Goal: Find specific page/section: Find specific page/section

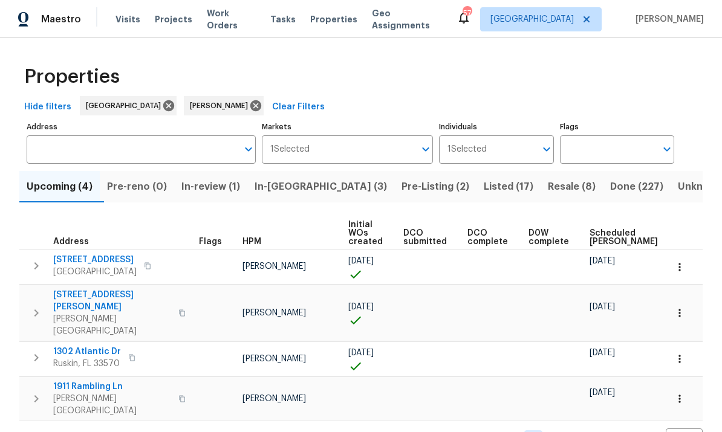
click at [301, 195] on span "In-reno (3)" at bounding box center [321, 186] width 132 height 17
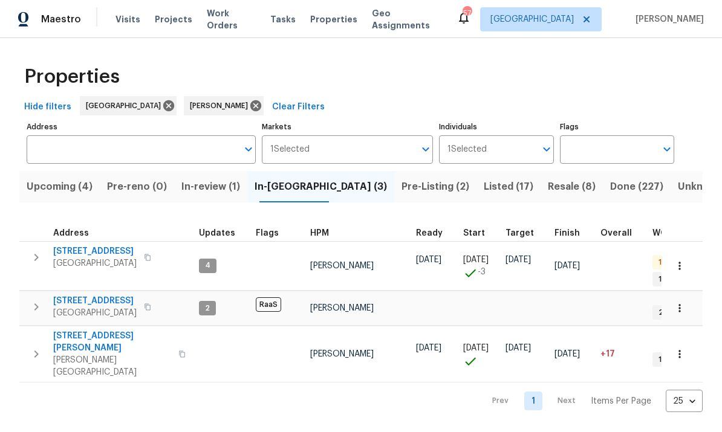
click at [104, 298] on span "[STREET_ADDRESS]" at bounding box center [94, 301] width 83 height 12
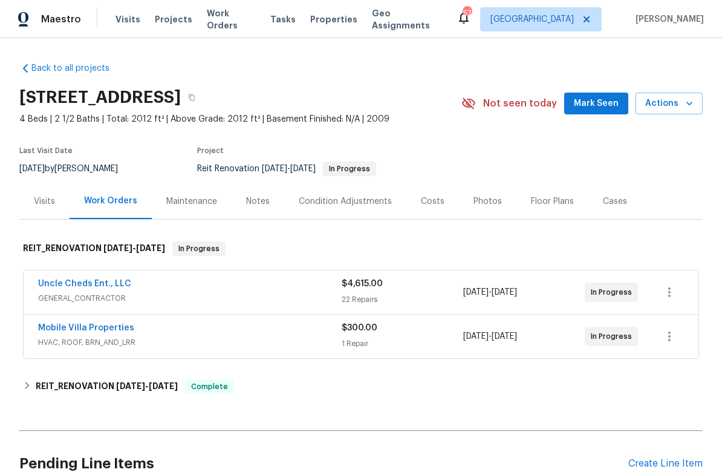
click at [108, 330] on link "Mobile Villa Properties" at bounding box center [86, 328] width 96 height 8
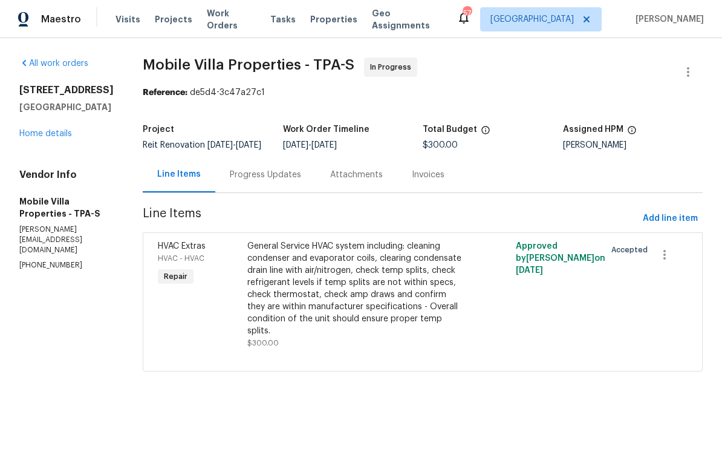
click at [253, 192] on div "Progress Updates" at bounding box center [265, 175] width 100 height 36
